Goal: Ask a question

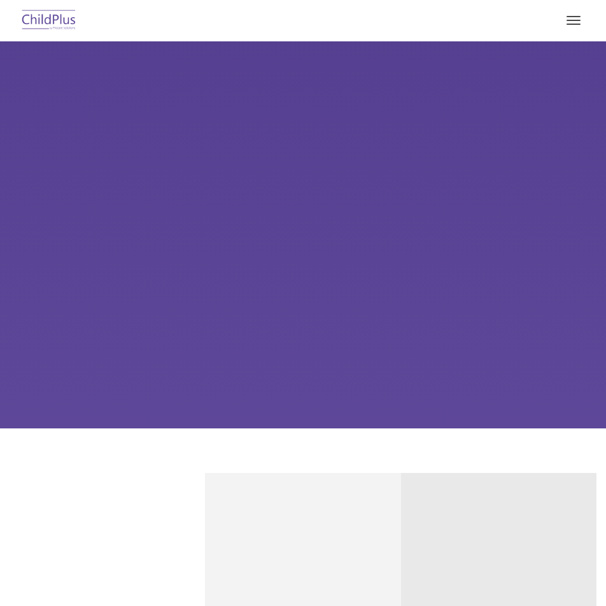
type input ""
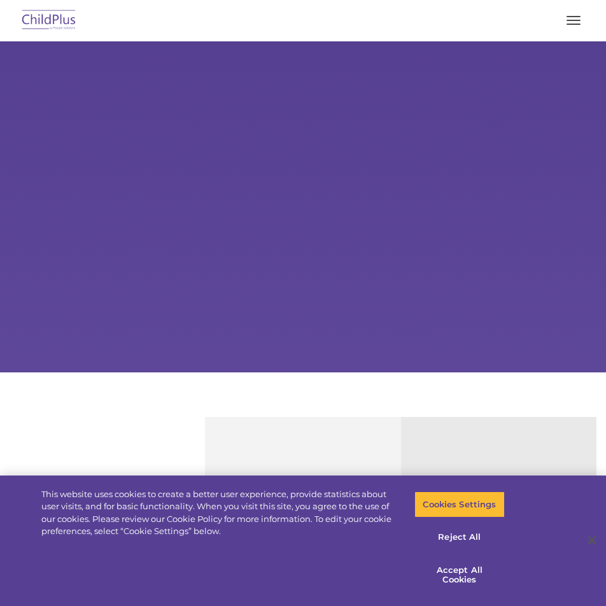
select select "MEDIUM"
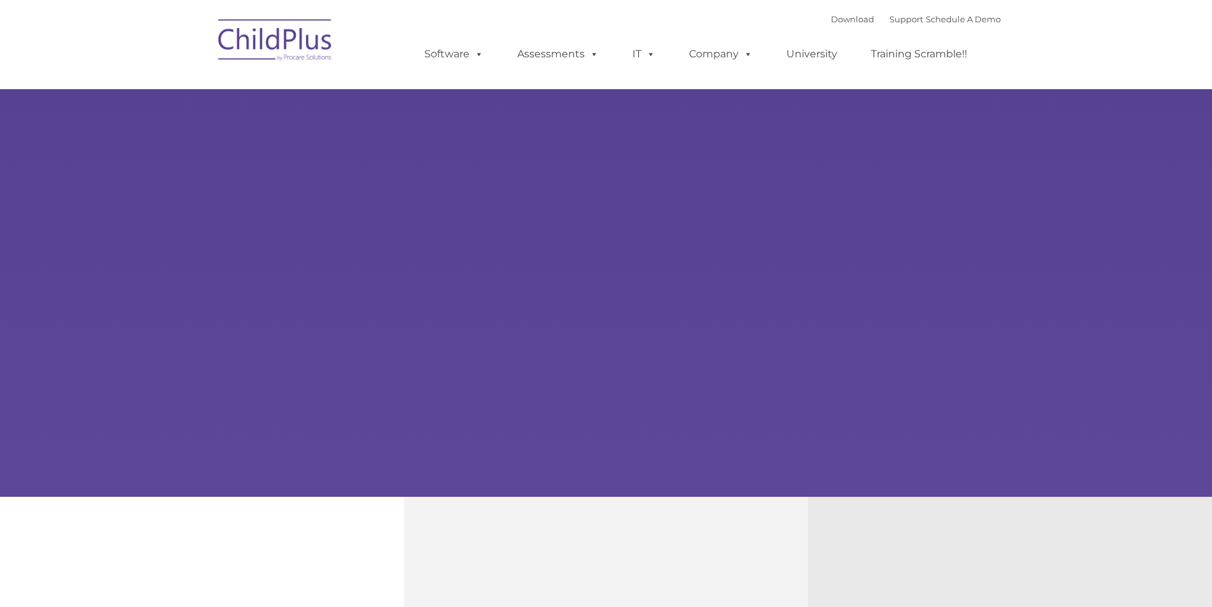
type input ""
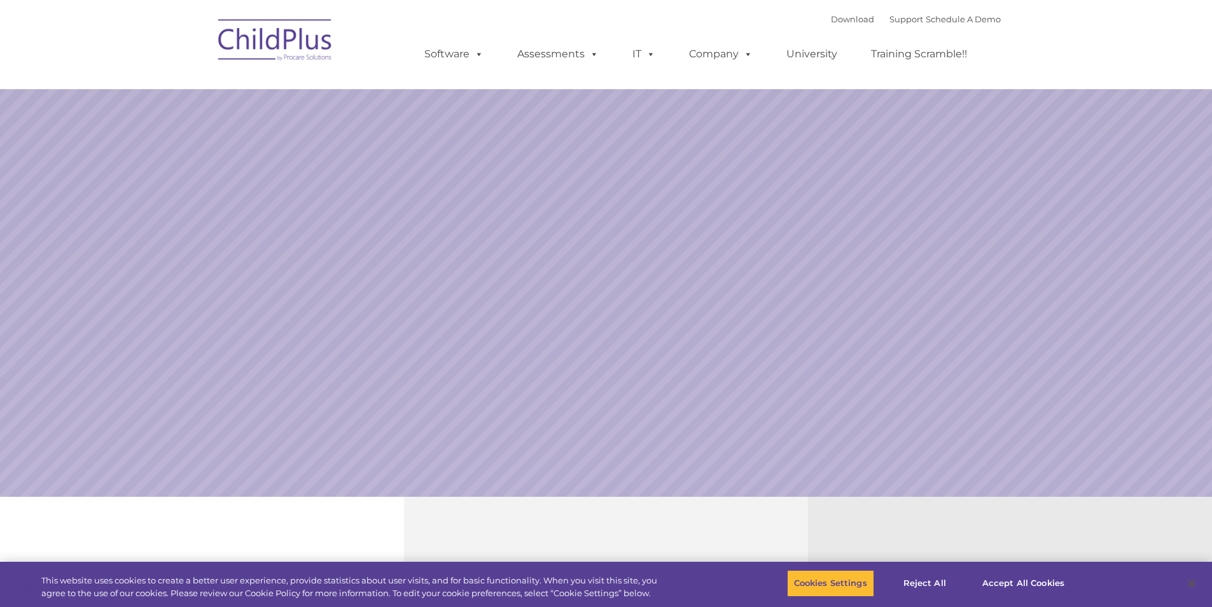
select select "MEDIUM"
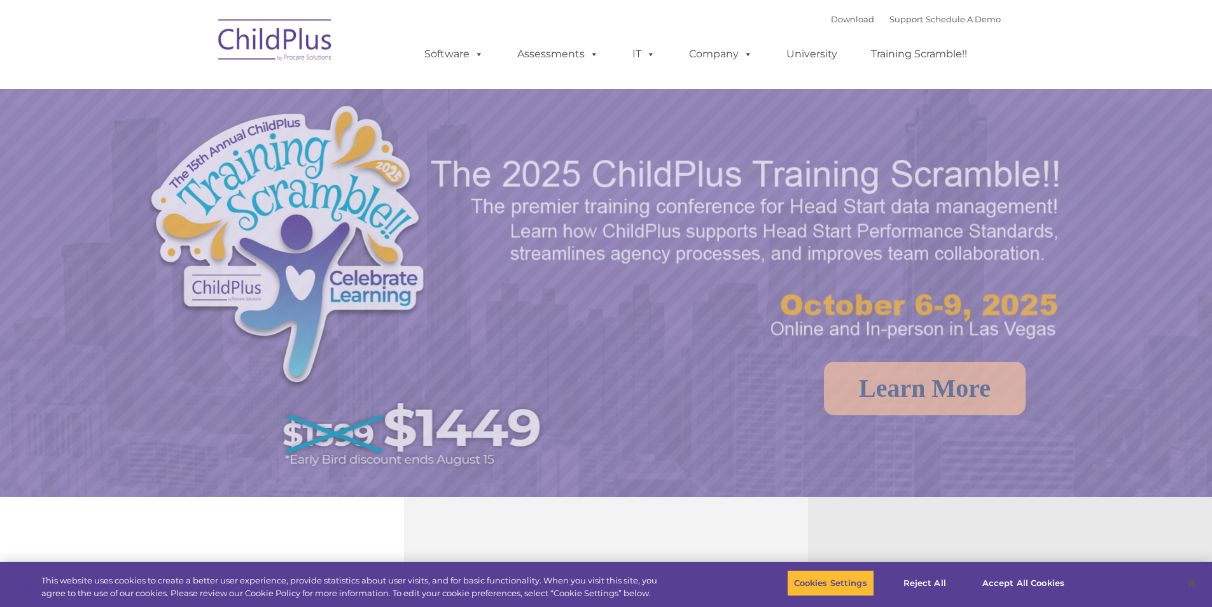
select select "MEDIUM"
